Goal: Find specific page/section: Find specific page/section

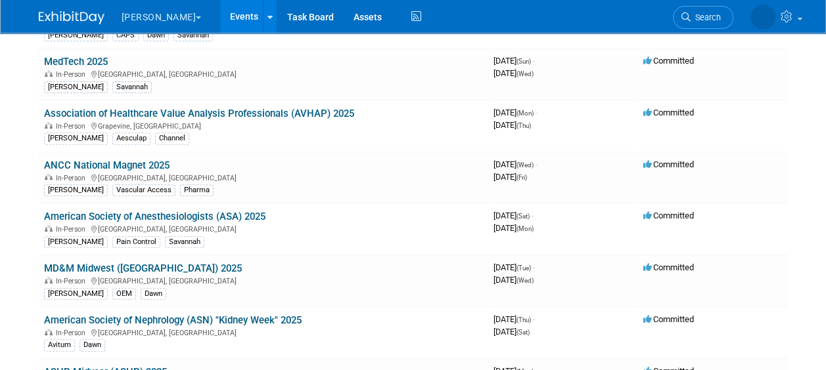
click at [220, 16] on link "Events" at bounding box center [244, 16] width 48 height 33
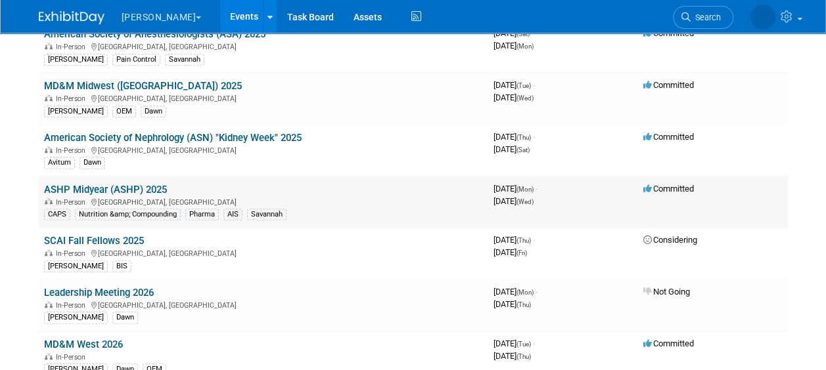
click at [155, 185] on link "ASHP Midyear (ASHP) 2025" at bounding box center [105, 190] width 123 height 12
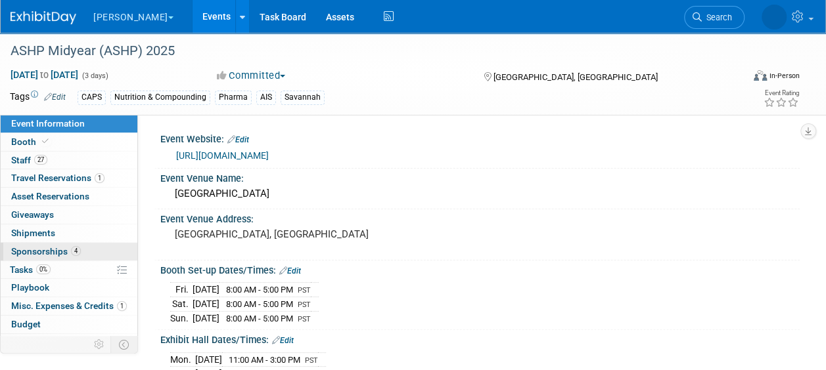
click at [89, 258] on link "4 Sponsorships 4" at bounding box center [69, 252] width 137 height 18
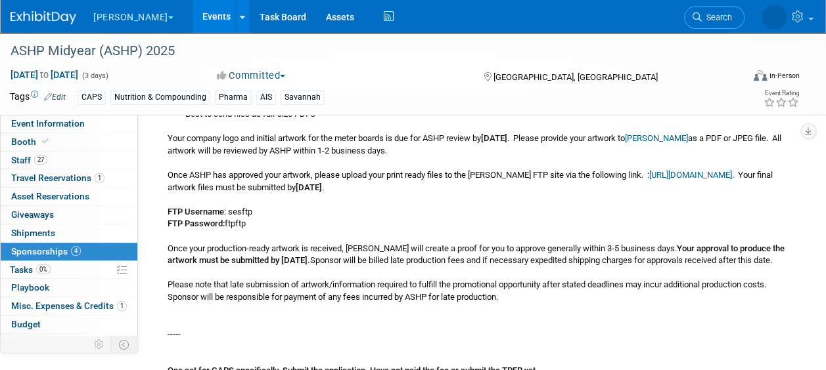
scroll to position [326, 0]
